Goal: Transaction & Acquisition: Subscribe to service/newsletter

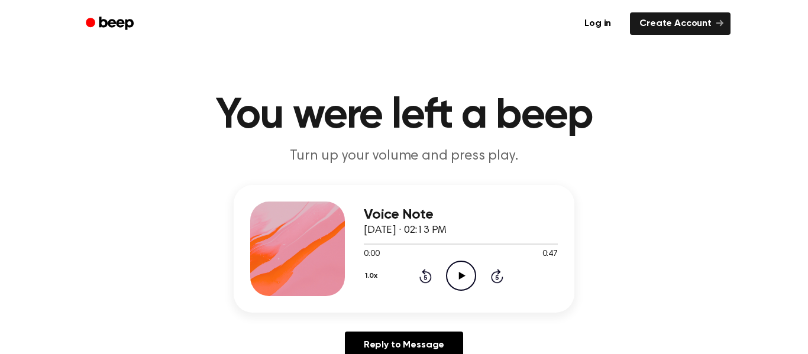
click at [472, 281] on icon "Play Audio" at bounding box center [461, 276] width 30 height 30
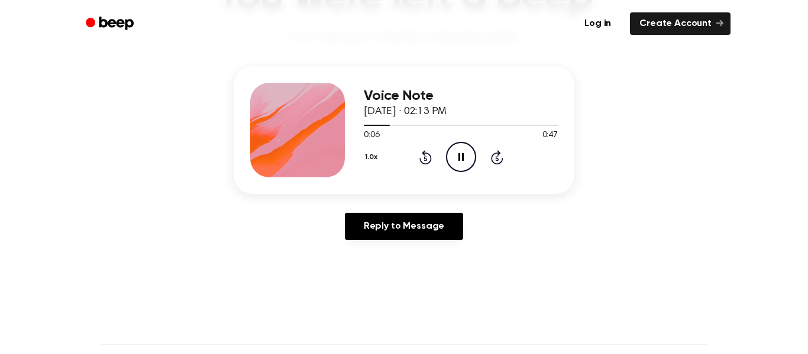
scroll to position [115, 0]
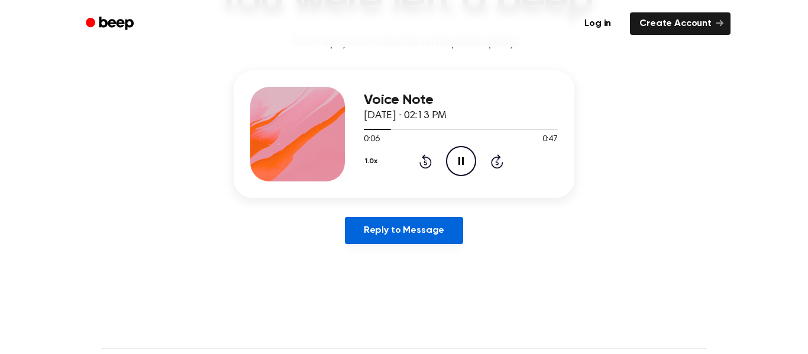
click at [412, 241] on link "Reply to Message" at bounding box center [404, 230] width 118 height 27
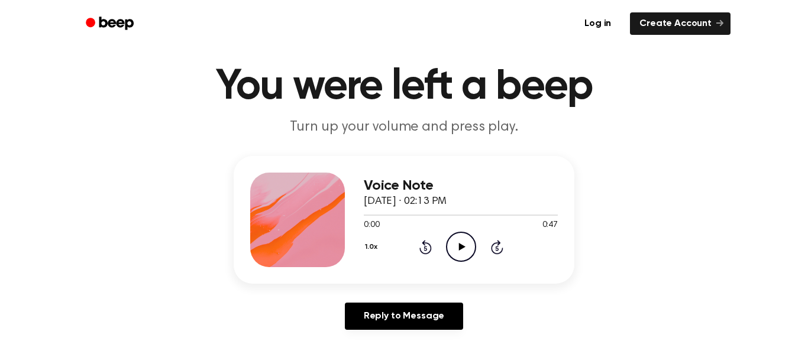
scroll to position [30, 0]
click at [344, 50] on main "You were left a beep Turn up your volume and press play. Voice Note [DATE] · 02…" at bounding box center [404, 334] width 808 height 729
click at [461, 242] on icon "Play Audio" at bounding box center [461, 246] width 30 height 30
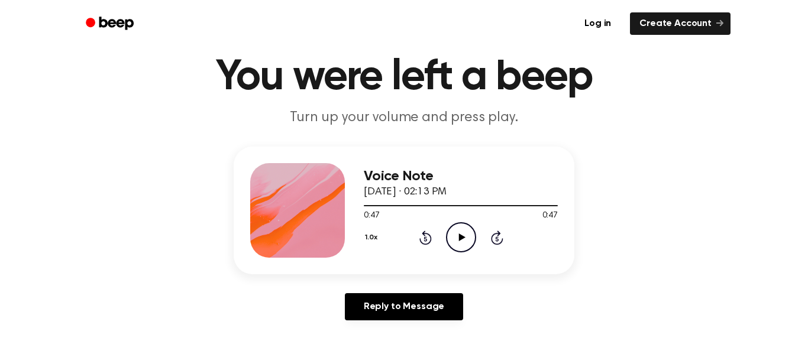
scroll to position [39, 0]
click at [458, 235] on icon "Play Audio" at bounding box center [461, 237] width 30 height 30
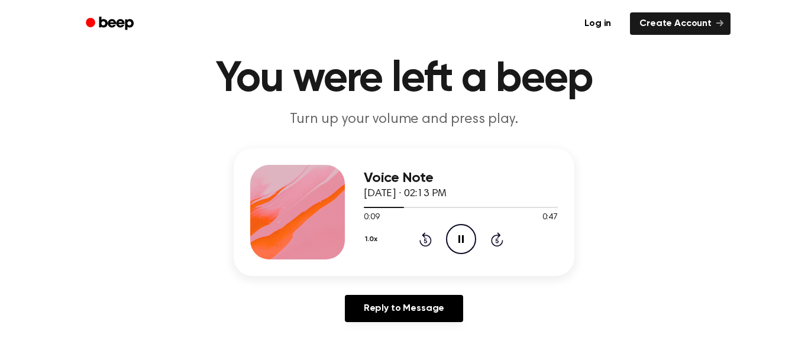
scroll to position [33, 0]
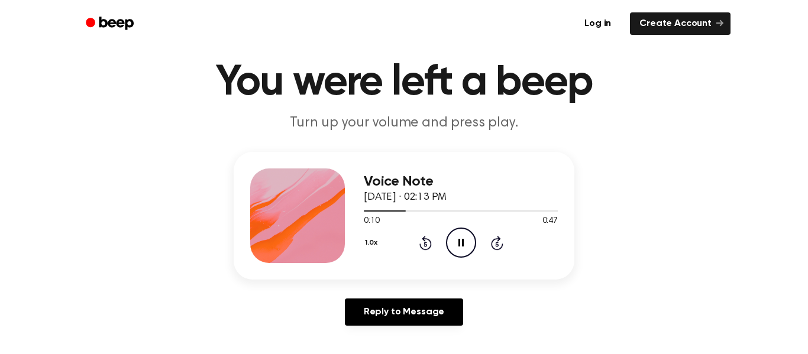
click at [370, 251] on button "1.0x" at bounding box center [373, 243] width 18 height 20
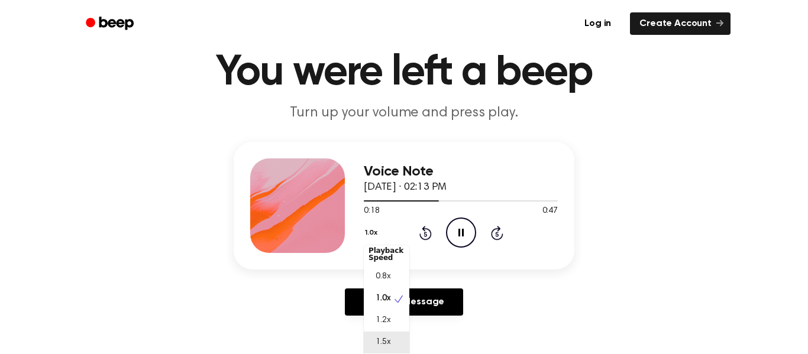
scroll to position [65, 0]
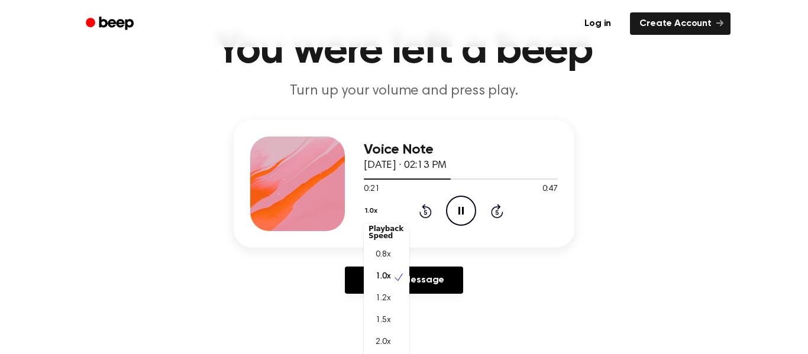
click at [267, 247] on div "Voice Note [DATE] · 02:13 PM 0:21 0:47 Your browser does not support the [objec…" at bounding box center [404, 184] width 341 height 128
click at [371, 208] on button "1.0x" at bounding box center [373, 211] width 18 height 20
click at [372, 209] on button "1.0x" at bounding box center [373, 211] width 18 height 20
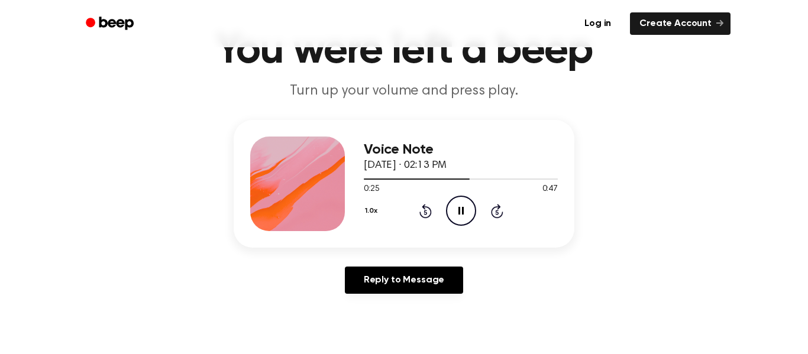
click at [495, 216] on icon "Skip 5 seconds" at bounding box center [496, 210] width 13 height 15
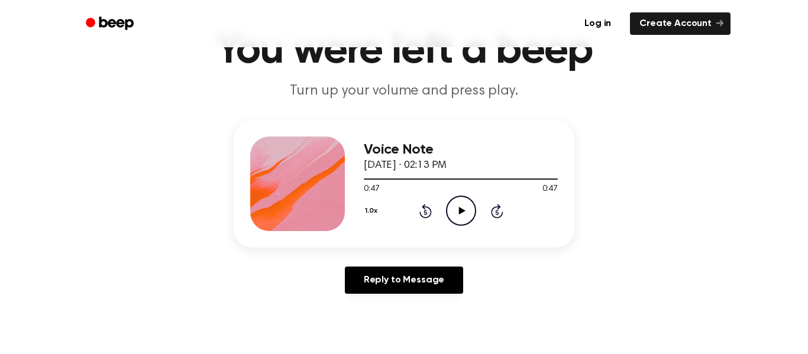
click at [495, 216] on icon "Skip 5 seconds" at bounding box center [496, 210] width 13 height 15
click at [452, 204] on icon "Play Audio" at bounding box center [461, 211] width 30 height 30
click at [428, 213] on icon "Rewind 5 seconds" at bounding box center [425, 210] width 13 height 15
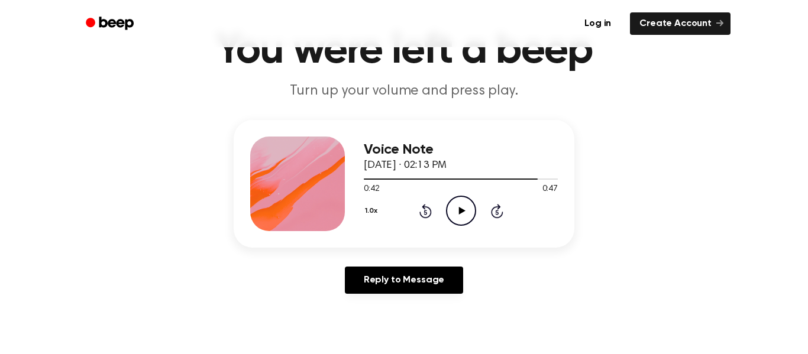
click at [428, 213] on icon "Rewind 5 seconds" at bounding box center [425, 210] width 13 height 15
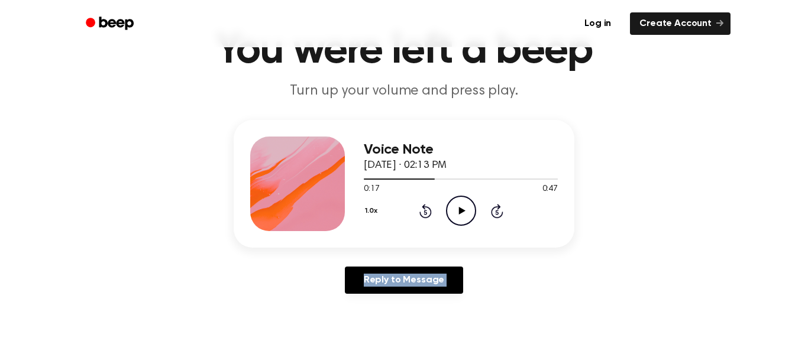
click at [428, 213] on icon "Rewind 5 seconds" at bounding box center [425, 210] width 13 height 15
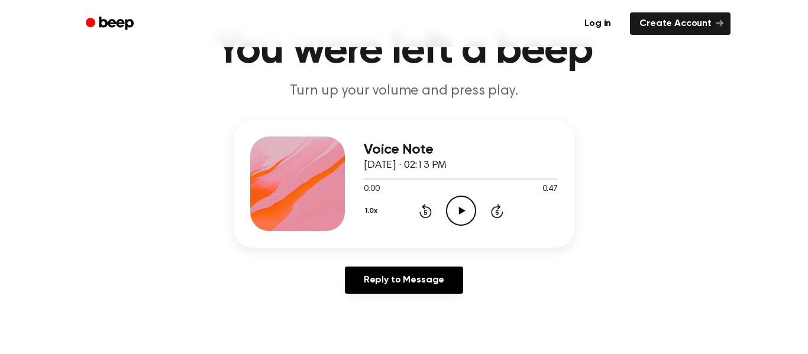
click at [472, 206] on icon "Play Audio" at bounding box center [461, 211] width 30 height 30
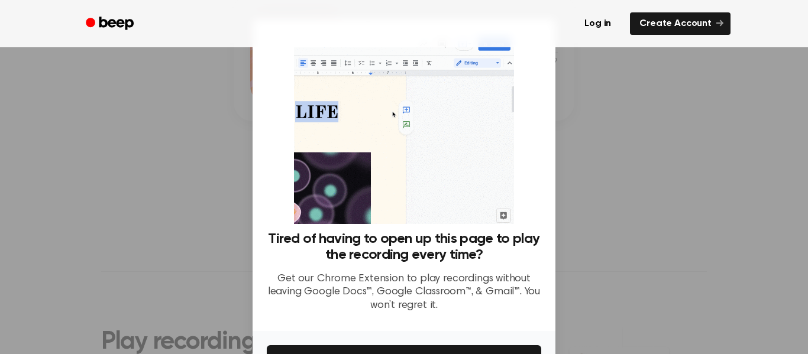
scroll to position [0, 0]
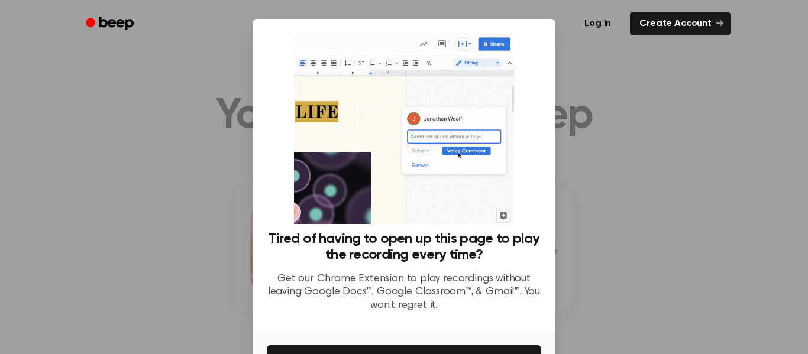
click at [741, 96] on div at bounding box center [404, 177] width 808 height 354
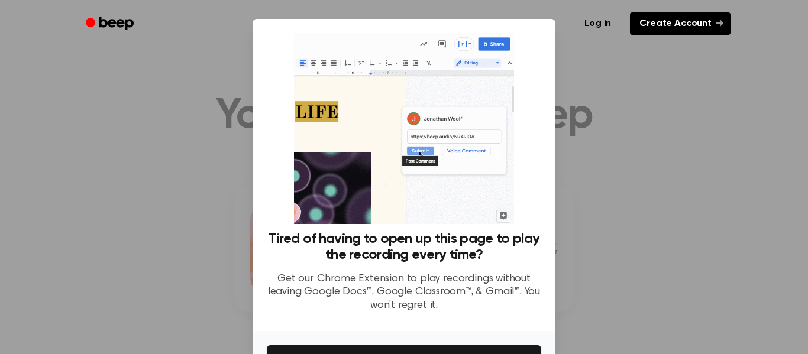
click at [705, 22] on link "Create Account" at bounding box center [680, 23] width 101 height 22
